Goal: Task Accomplishment & Management: Use online tool/utility

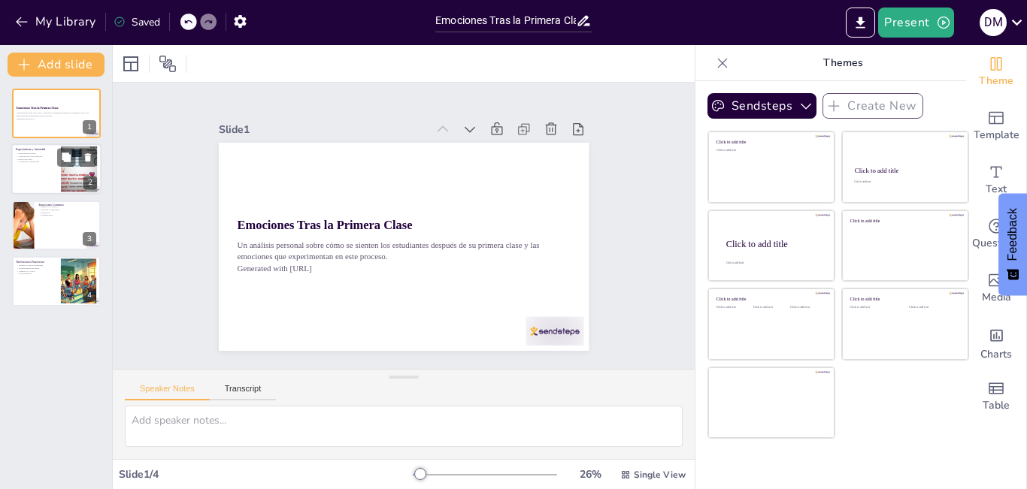
click at [76, 175] on div at bounding box center [78, 170] width 81 height 46
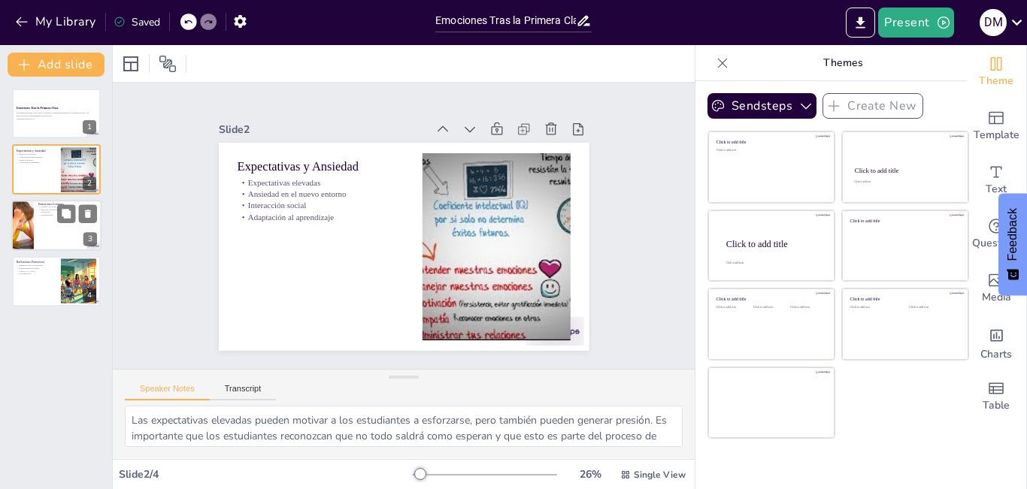
click at [21, 223] on div at bounding box center [22, 225] width 72 height 51
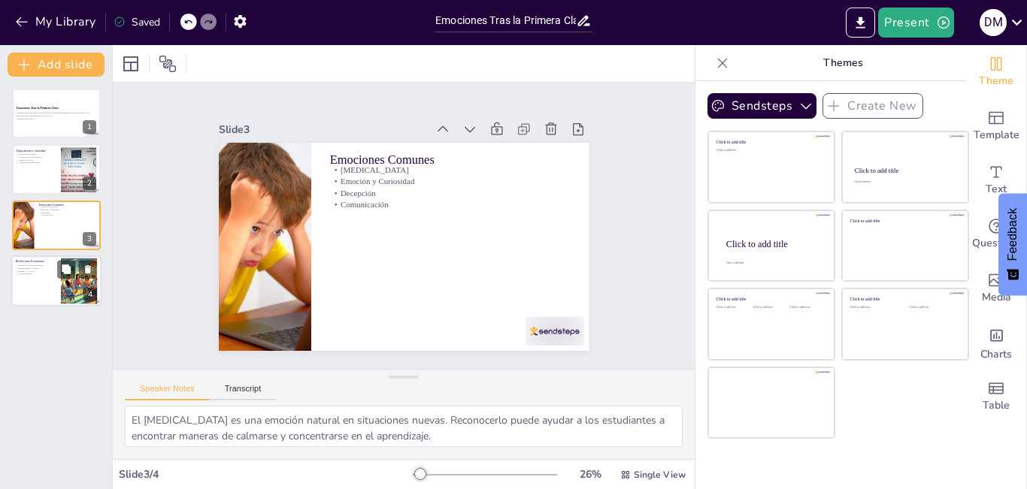
click at [39, 279] on div at bounding box center [56, 281] width 90 height 51
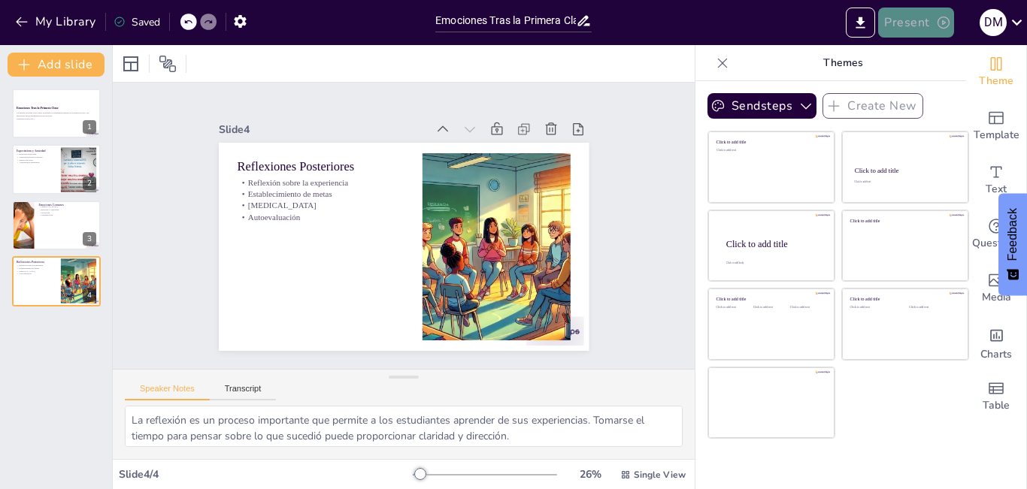
click at [943, 20] on icon "button" at bounding box center [943, 22] width 15 height 15
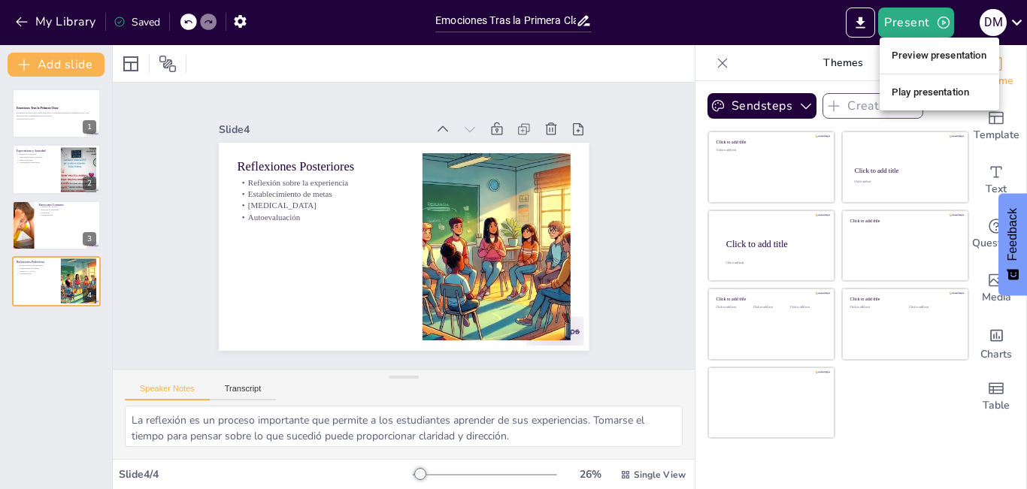
click at [51, 109] on div at bounding box center [513, 244] width 1027 height 489
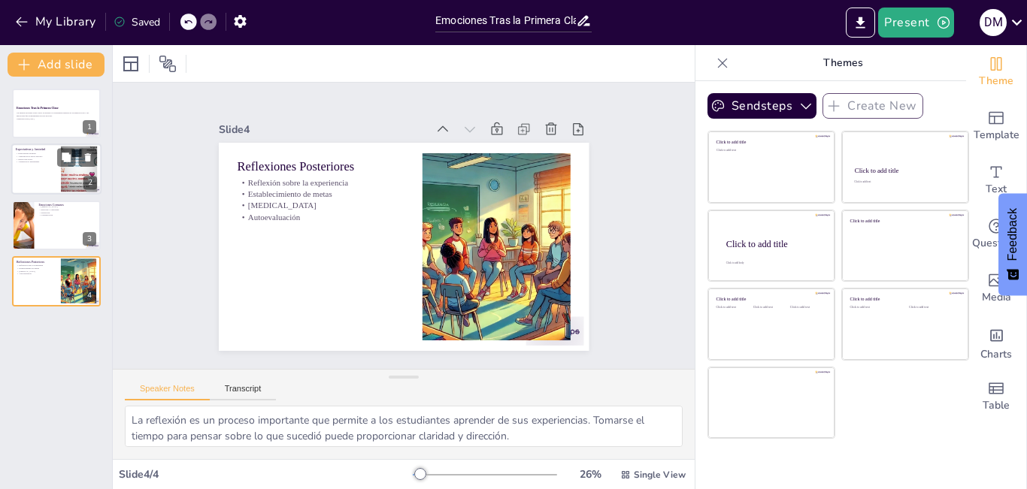
click at [52, 166] on div at bounding box center [56, 169] width 90 height 51
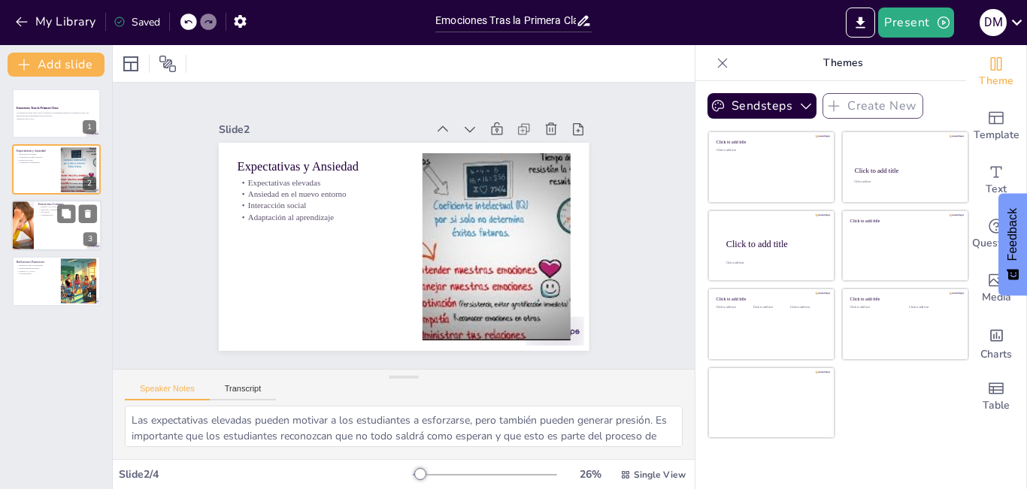
click at [56, 244] on div at bounding box center [56, 225] width 90 height 51
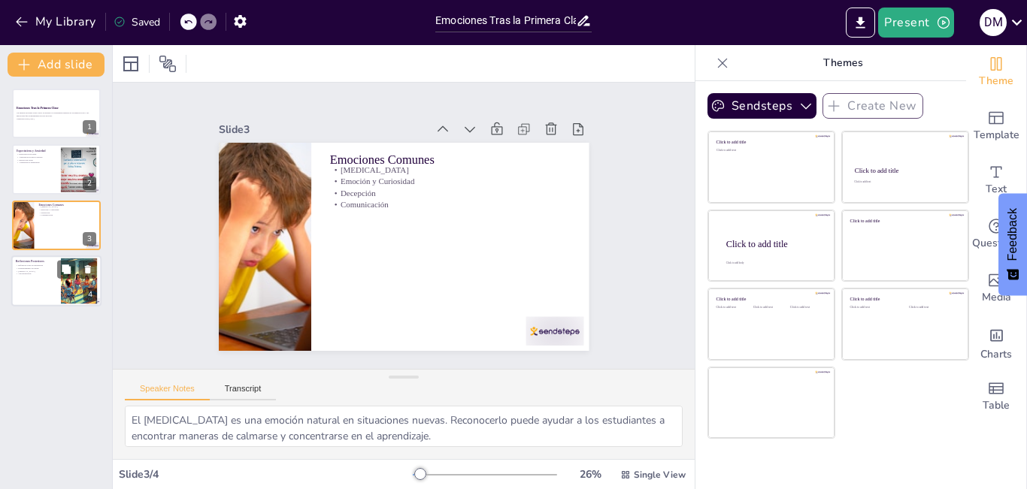
click at [52, 298] on div at bounding box center [56, 281] width 90 height 51
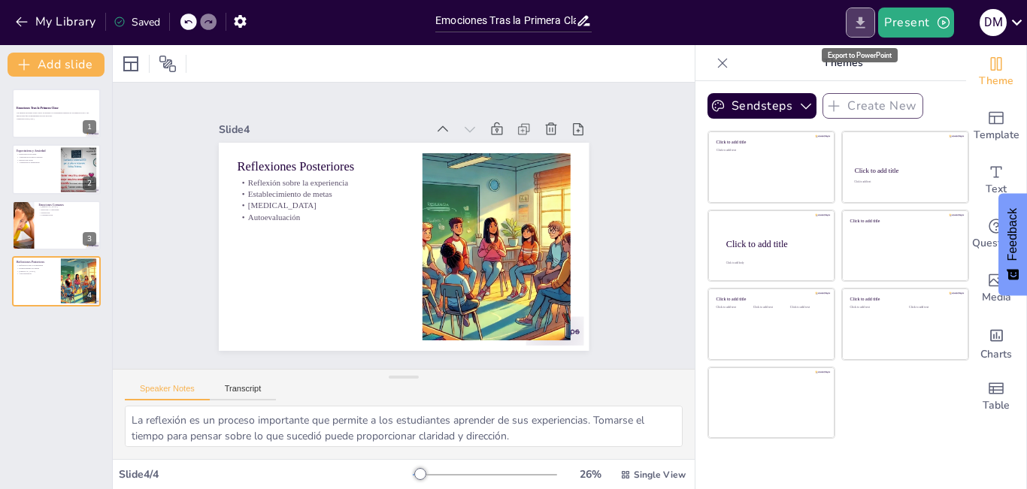
click at [868, 26] on icon "Export to PowerPoint" at bounding box center [861, 23] width 16 height 16
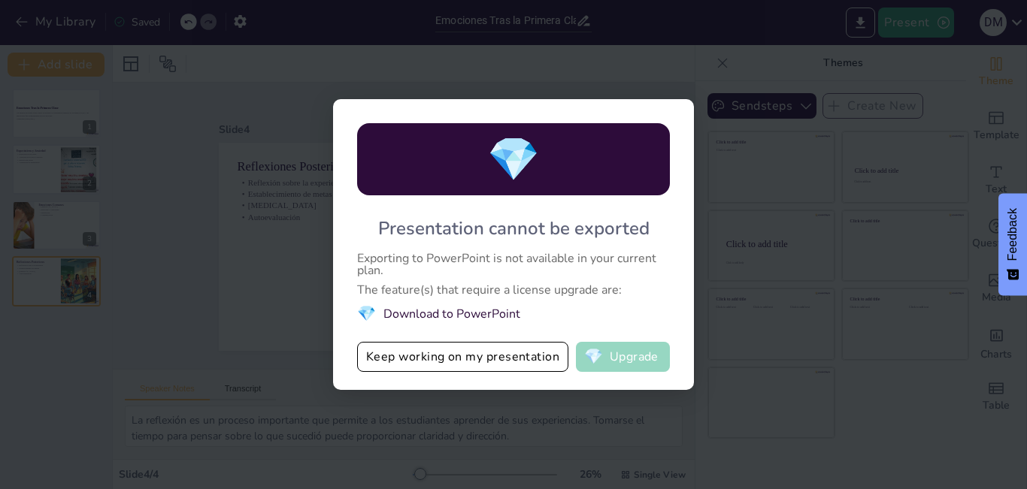
click at [624, 363] on button "💎 Upgrade" at bounding box center [623, 357] width 94 height 30
